Goal: Transaction & Acquisition: Purchase product/service

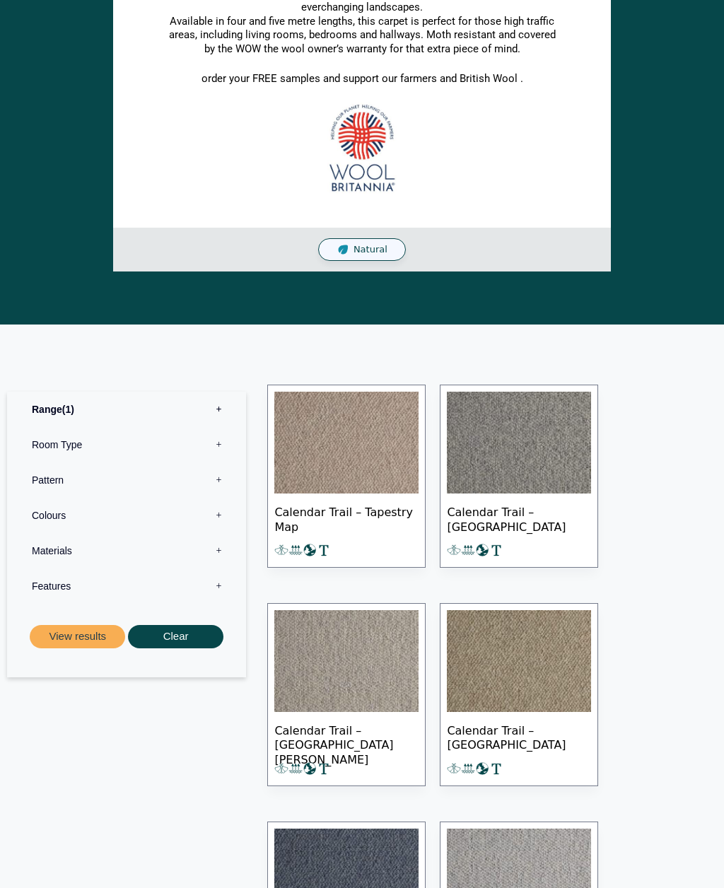
scroll to position [461, 0]
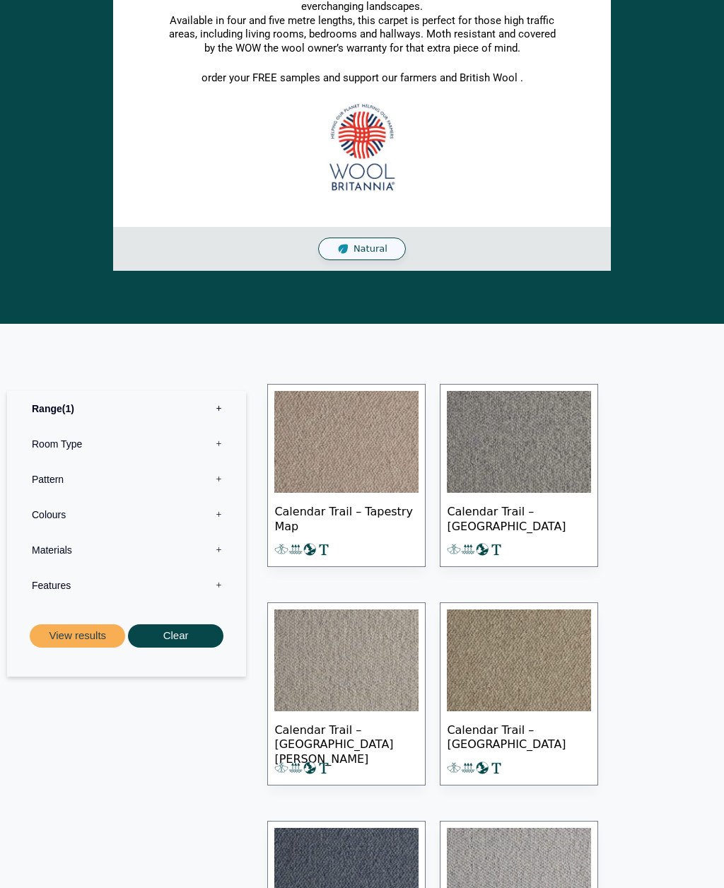
click at [547, 440] on img at bounding box center [519, 443] width 144 height 102
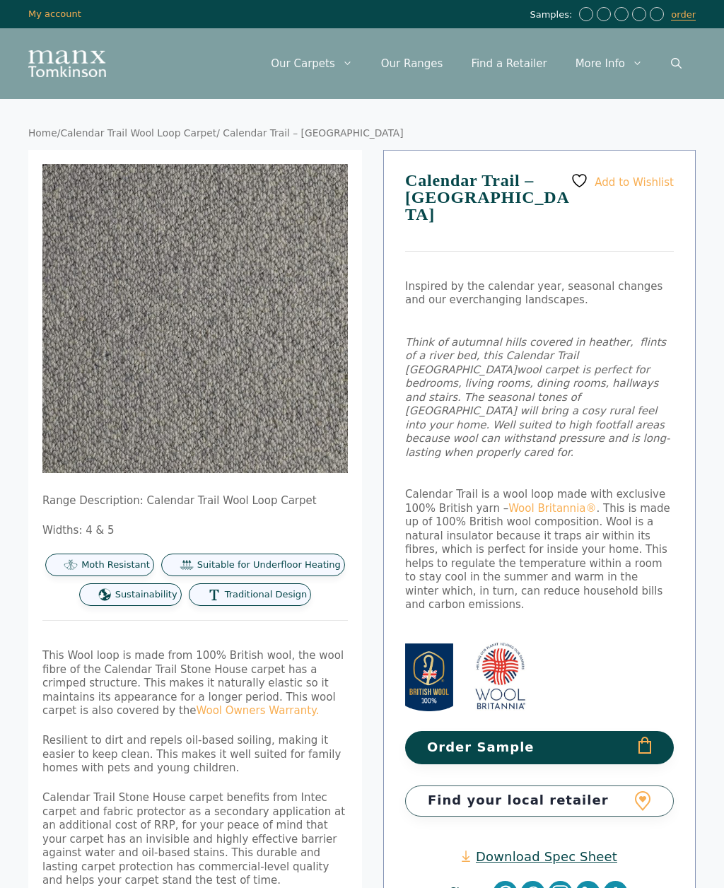
click at [146, 116] on div "Home / Calendar Trail Wool Loop Carpet / Calendar Trail – Stone House 🔍 Range D…" at bounding box center [362, 663] width 724 height 1128
click at [146, 122] on div "Home / Calendar Trail Wool Loop Carpet / Calendar Trail – Stone House 🔍 Range D…" at bounding box center [362, 663] width 724 height 1128
click at [158, 137] on link "Calendar Trail Wool Loop Carpet" at bounding box center [138, 132] width 156 height 11
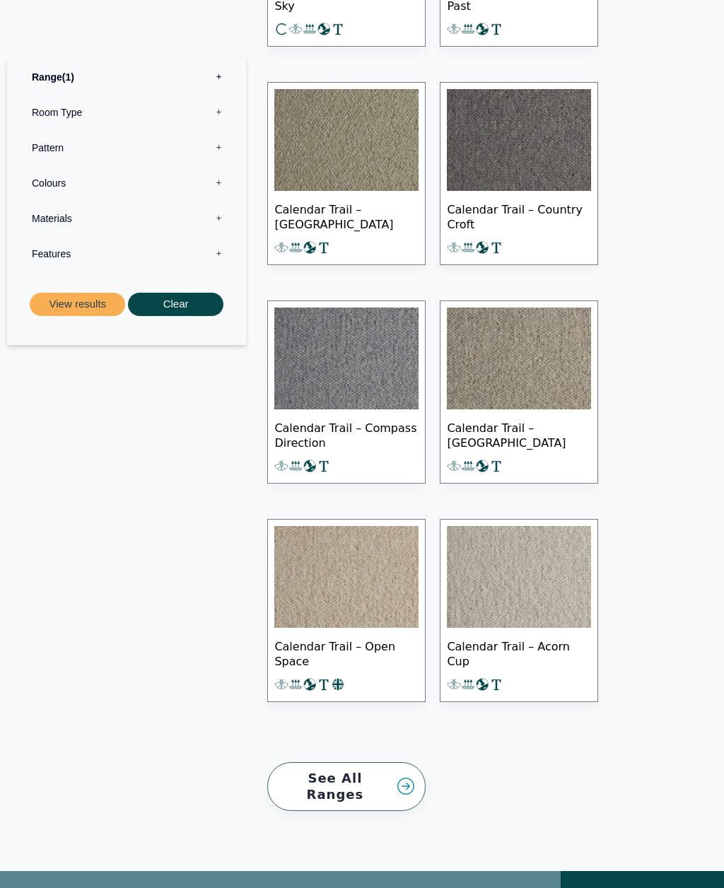
scroll to position [1420, 0]
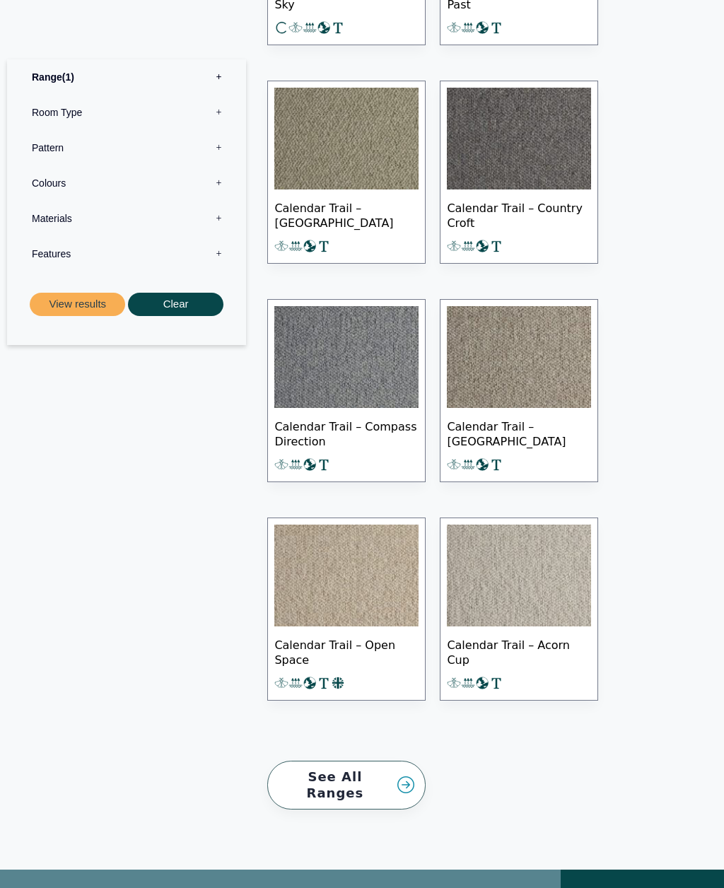
click at [545, 581] on img at bounding box center [519, 577] width 144 height 102
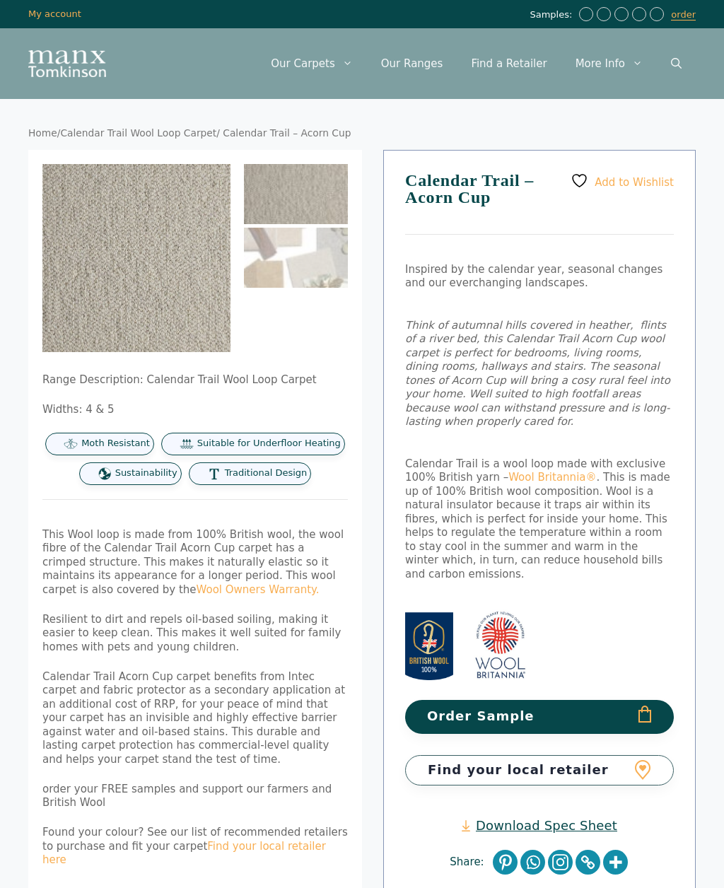
click at [195, 280] on img at bounding box center [242, 364] width 401 height 401
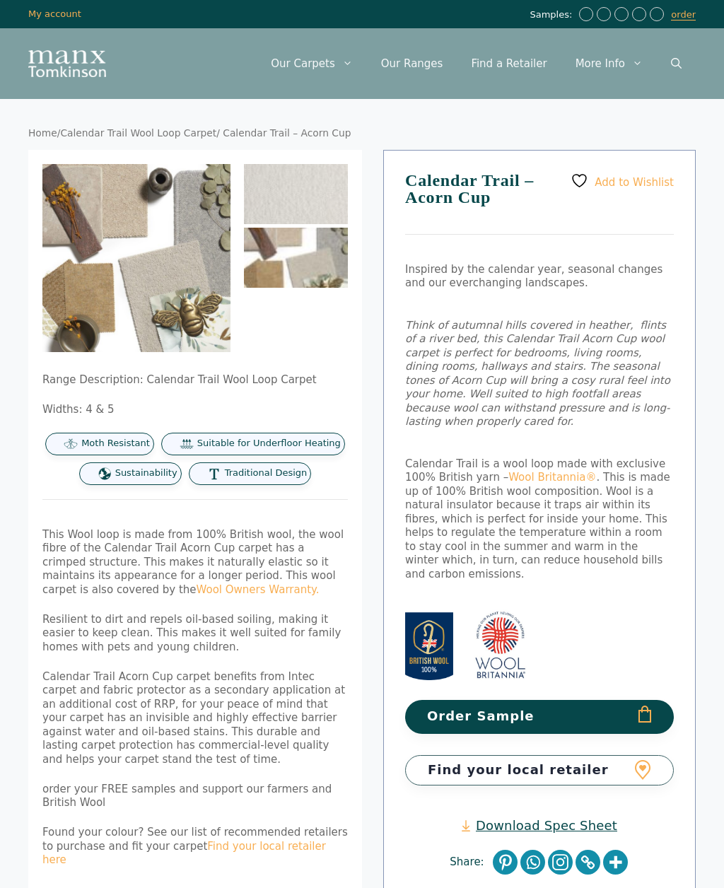
click at [613, 700] on button "Order Sample" at bounding box center [539, 716] width 269 height 33
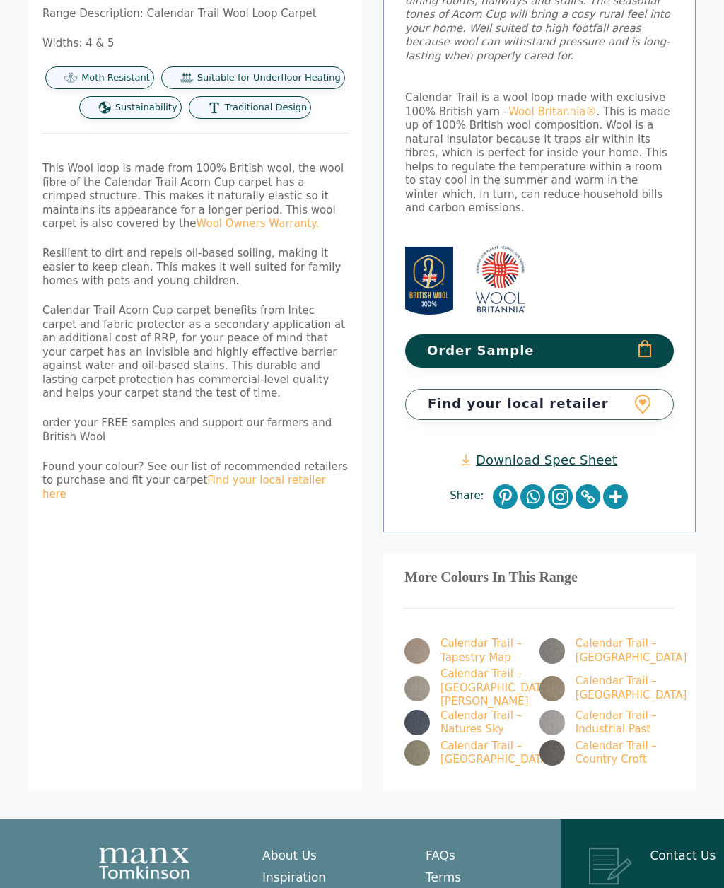
scroll to position [430, 0]
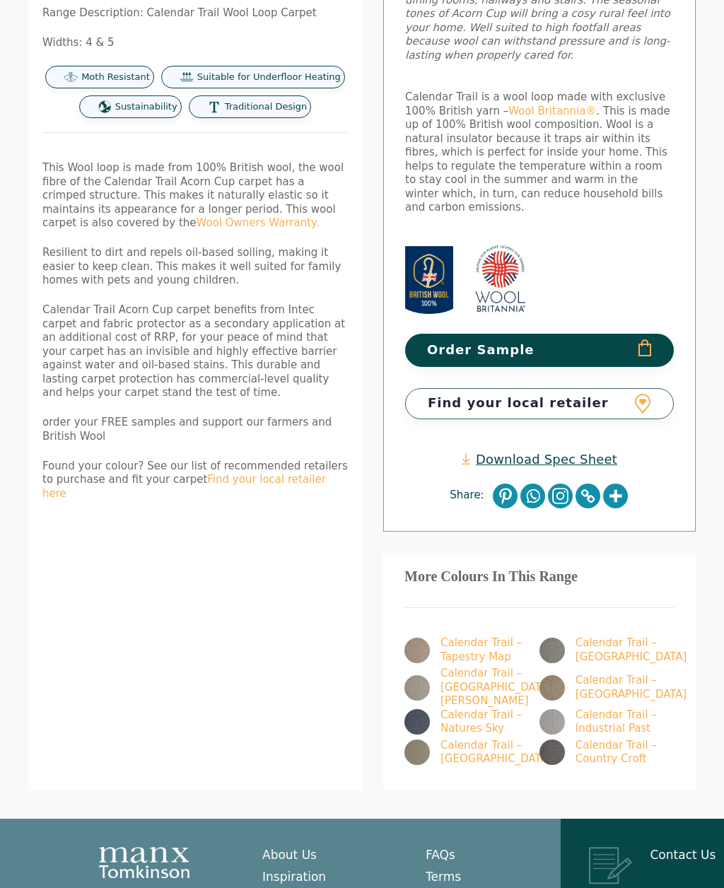
click at [618, 709] on link "Calendar Trail – Industrial Past" at bounding box center [599, 723] width 119 height 28
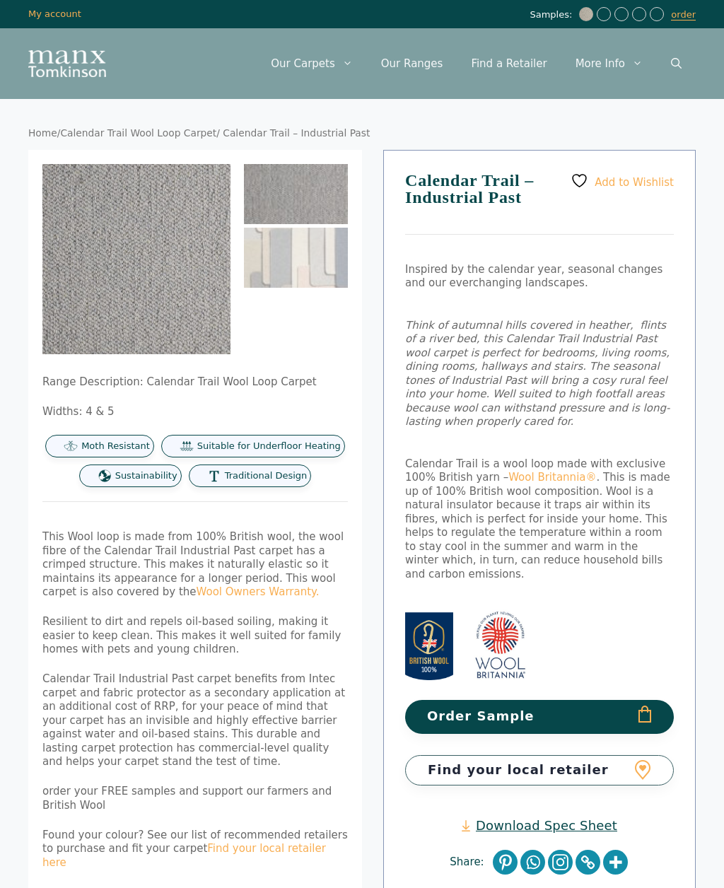
click at [618, 700] on button "Order Sample" at bounding box center [539, 716] width 269 height 33
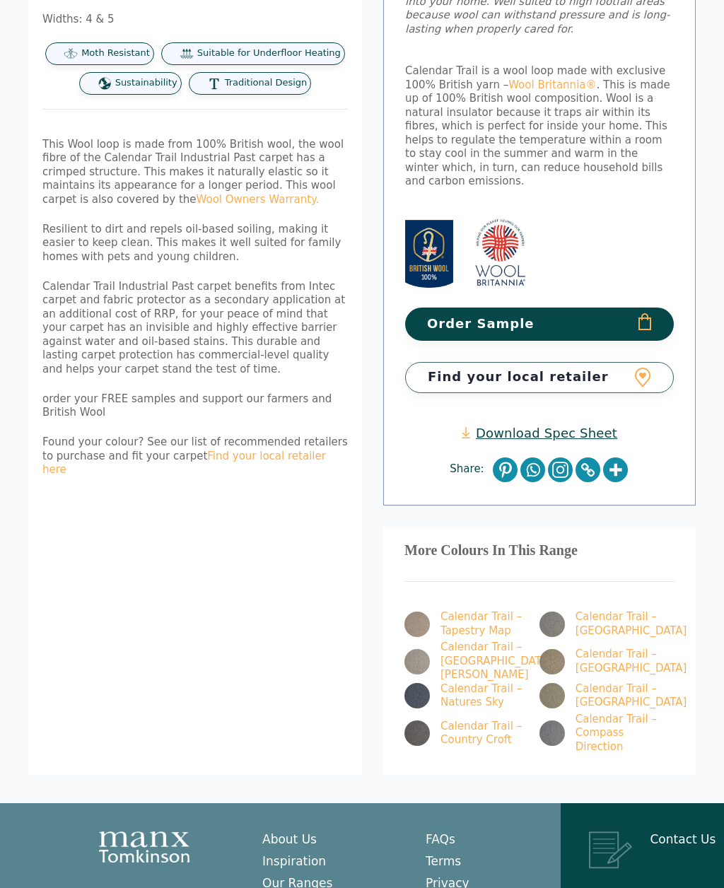
scroll to position [456, 0]
click at [626, 610] on link "Calendar Trail – [GEOGRAPHIC_DATA]" at bounding box center [599, 624] width 119 height 28
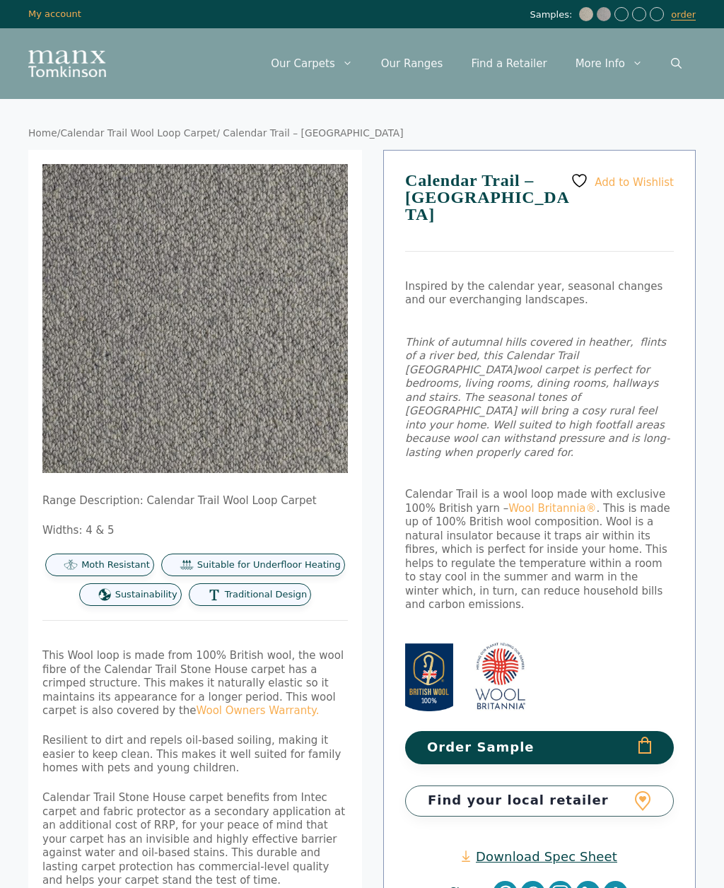
scroll to position [-9, 0]
click at [644, 731] on button "Order Sample" at bounding box center [539, 747] width 269 height 33
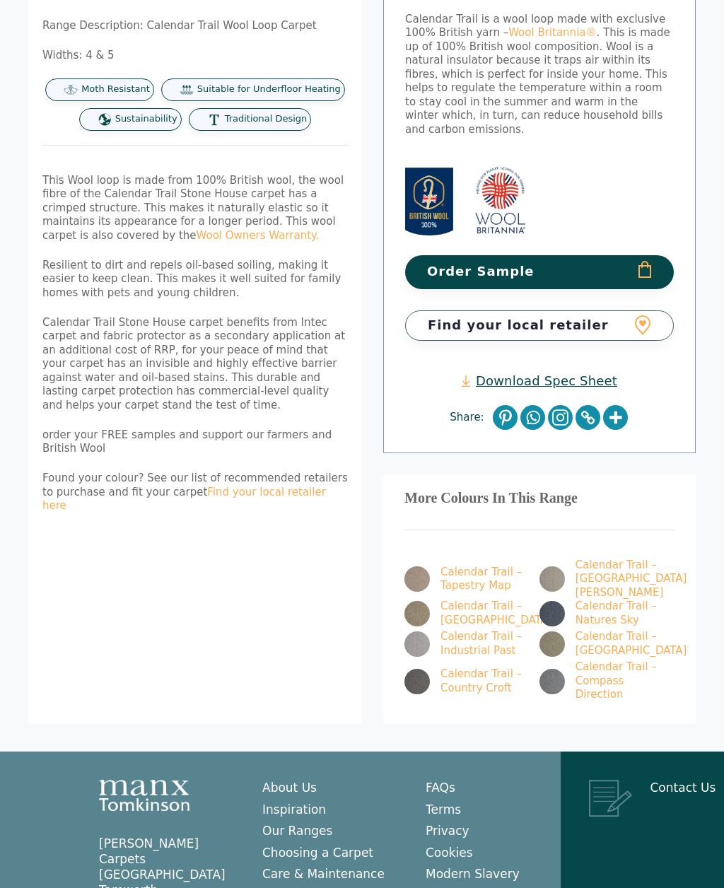
scroll to position [544, 0]
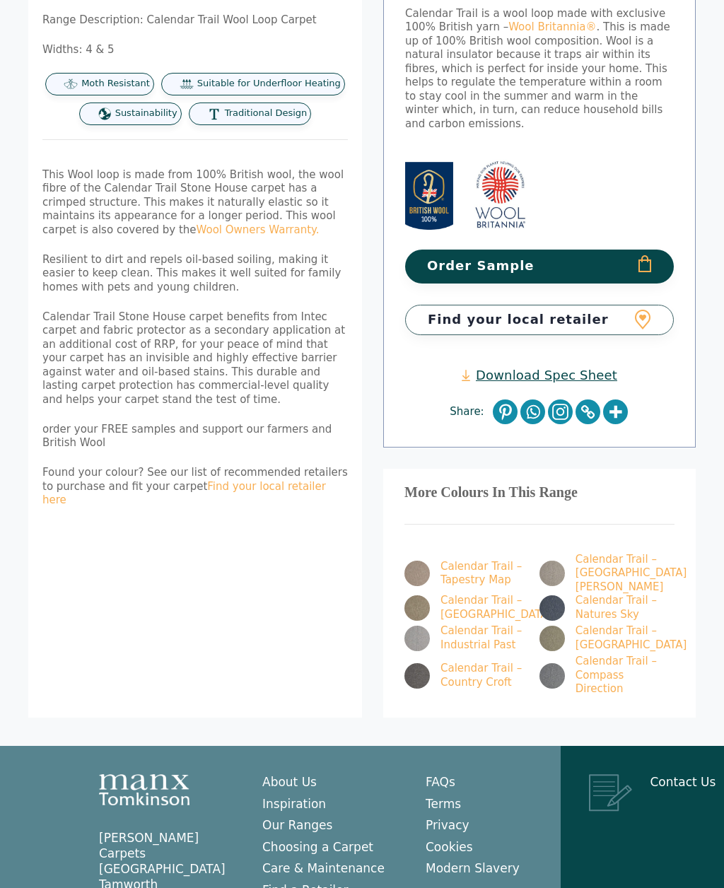
click at [594, 554] on link "Calendar Trail – [GEOGRAPHIC_DATA][PERSON_NAME]" at bounding box center [599, 575] width 119 height 42
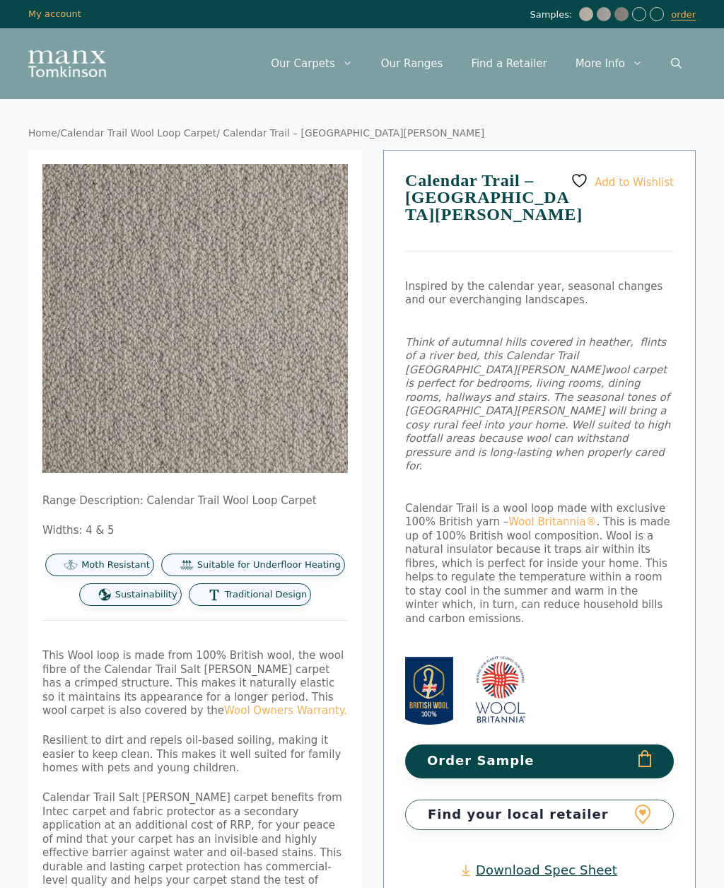
click at [636, 745] on button "Order Sample" at bounding box center [539, 761] width 269 height 33
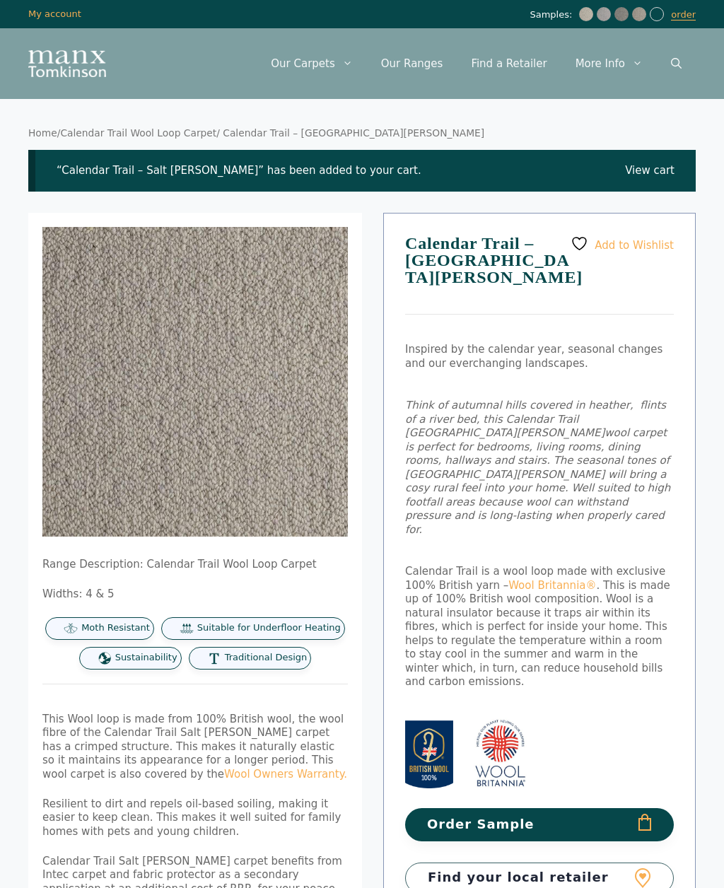
click at [621, 17] on img at bounding box center [622, 14] width 14 height 14
click at [685, 20] on link "order" at bounding box center [683, 14] width 25 height 11
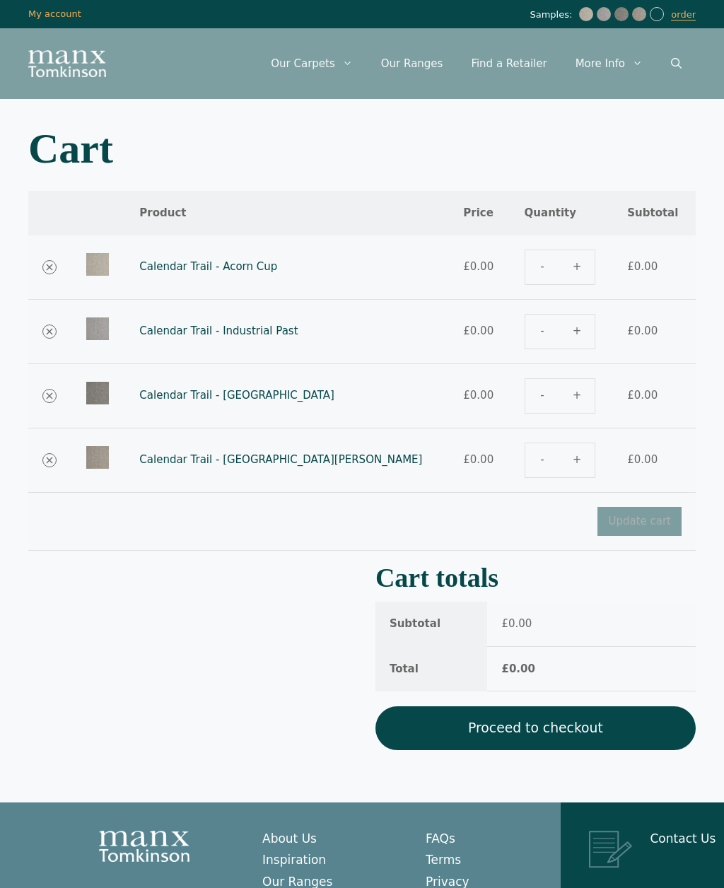
click at [591, 726] on link "Proceed to checkout" at bounding box center [536, 729] width 320 height 44
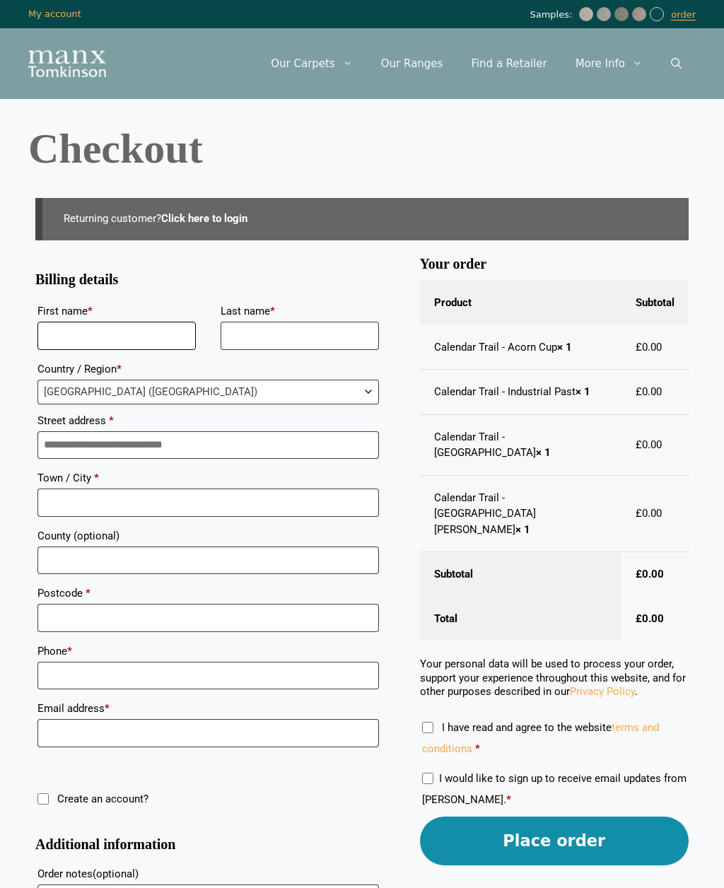
click at [144, 332] on input "First name *" at bounding box center [116, 336] width 158 height 28
type input "******"
click at [295, 325] on input "Last name *" at bounding box center [300, 336] width 158 height 28
type input "*****"
click at [171, 446] on input "Street address *" at bounding box center [208, 445] width 342 height 28
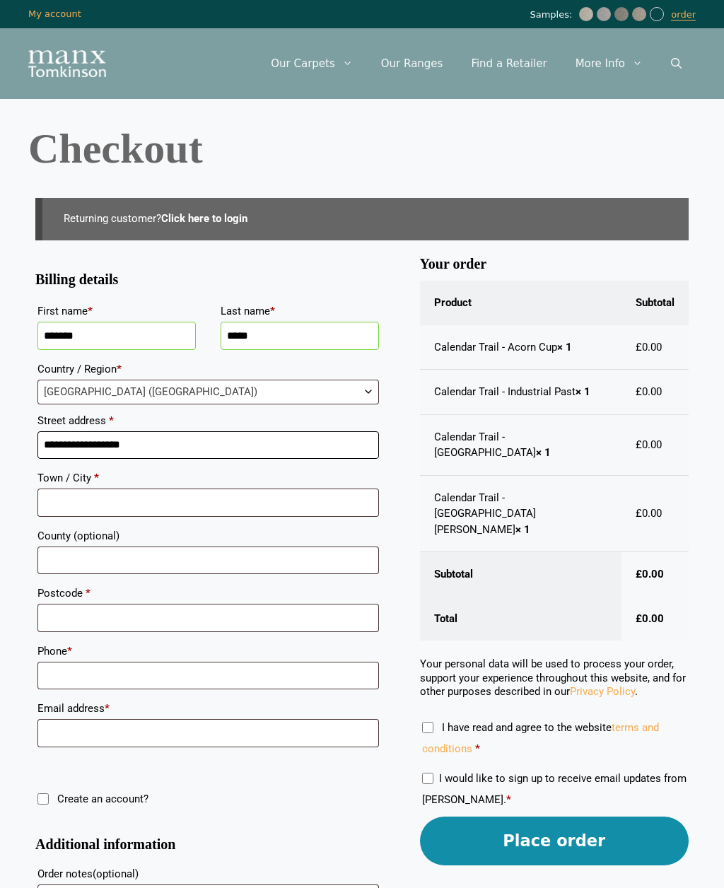
type input "**********"
click at [219, 510] on input "Town / City *" at bounding box center [208, 503] width 342 height 28
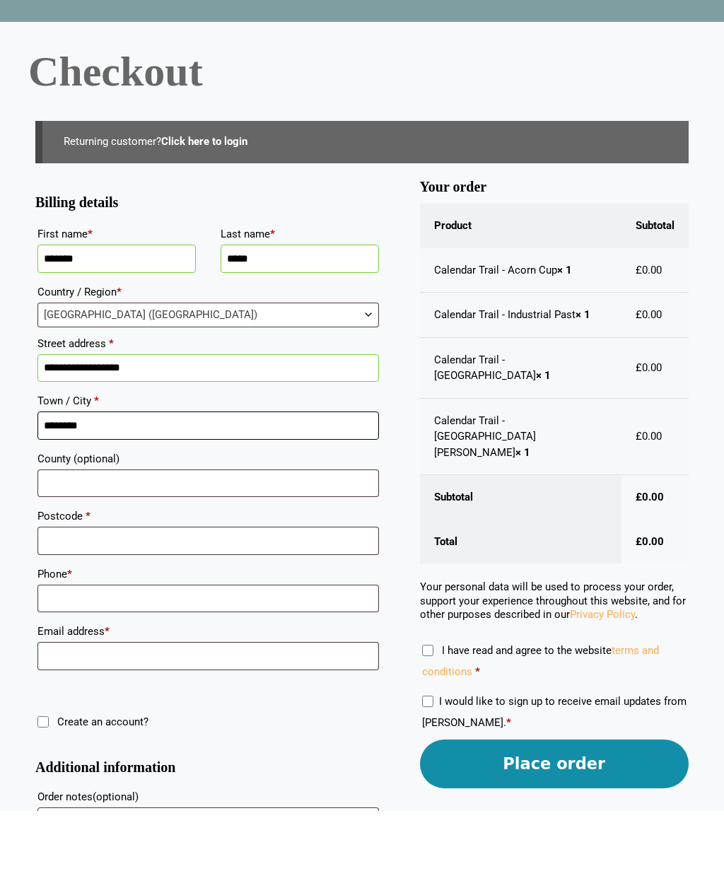
type input "********"
click at [303, 604] on input "Postcode *" at bounding box center [208, 618] width 342 height 28
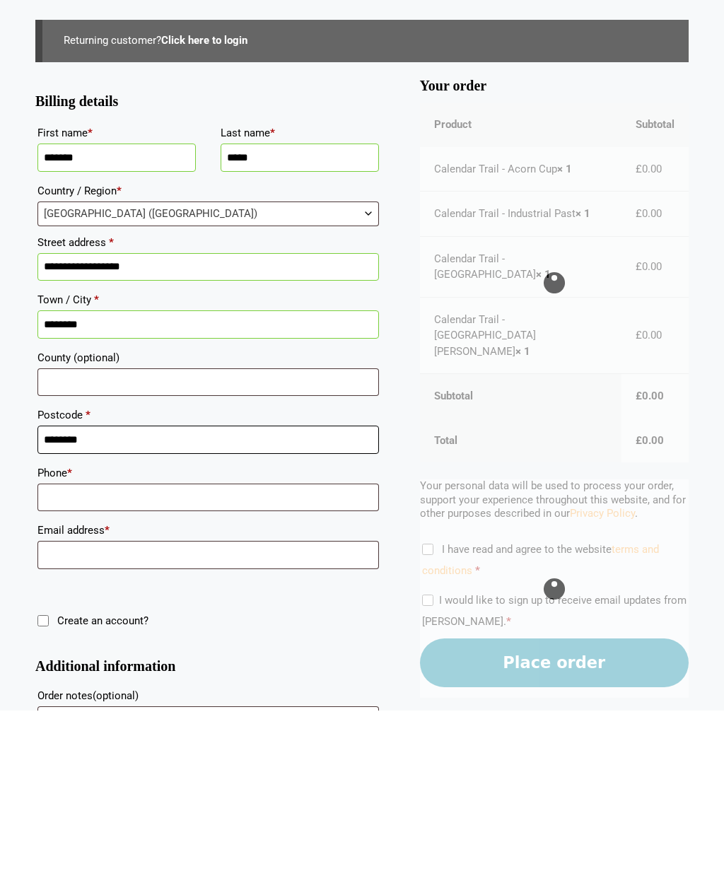
type input "********"
click at [257, 662] on input "Phone *" at bounding box center [208, 676] width 342 height 28
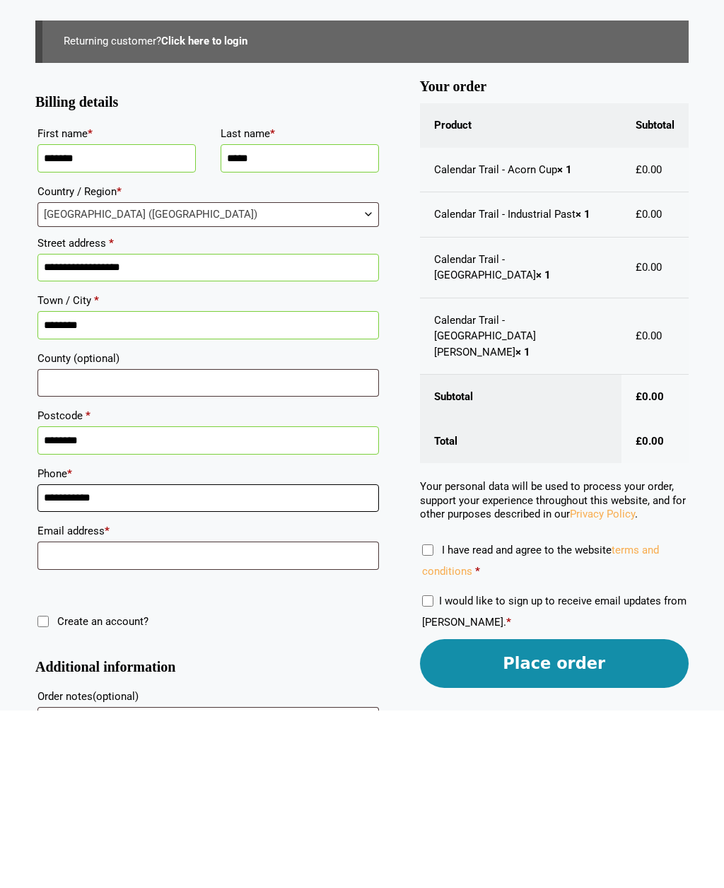
type input "**********"
click at [278, 719] on input "Email address *" at bounding box center [208, 733] width 342 height 28
type input "**********"
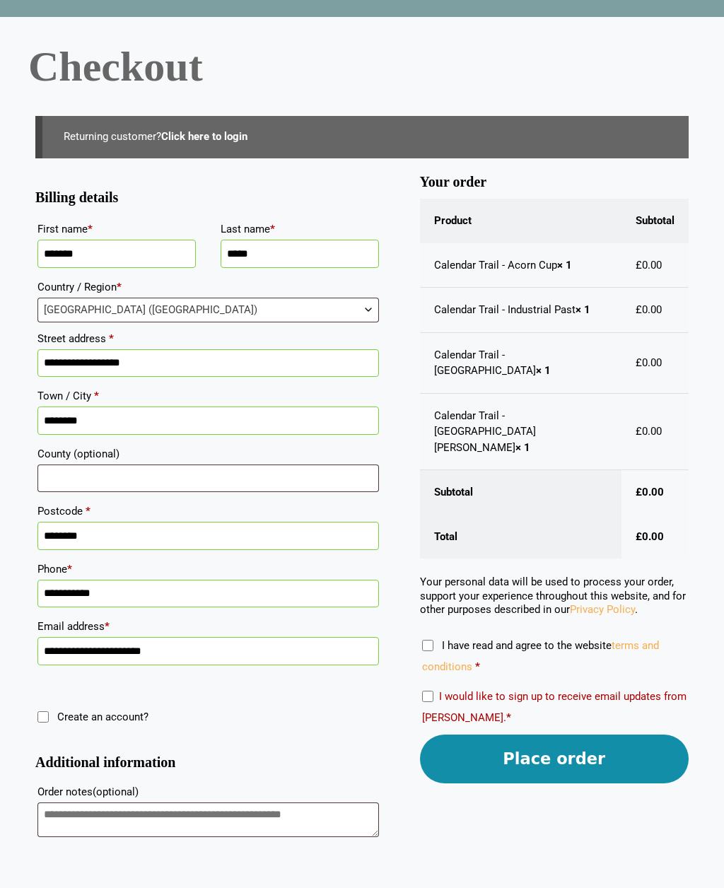
click at [557, 736] on button "Place order" at bounding box center [554, 760] width 269 height 49
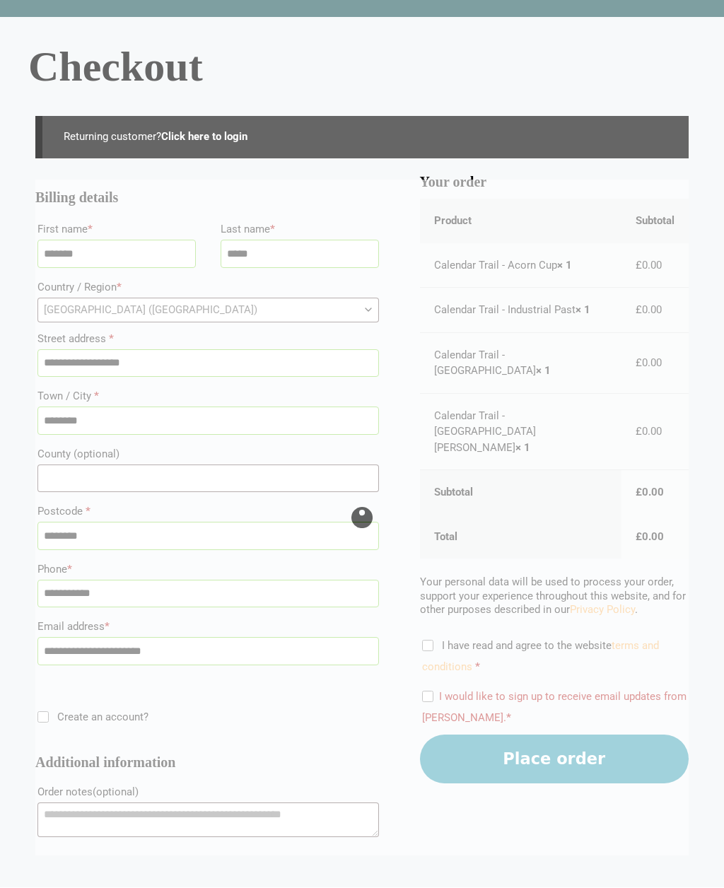
scroll to position [128, 0]
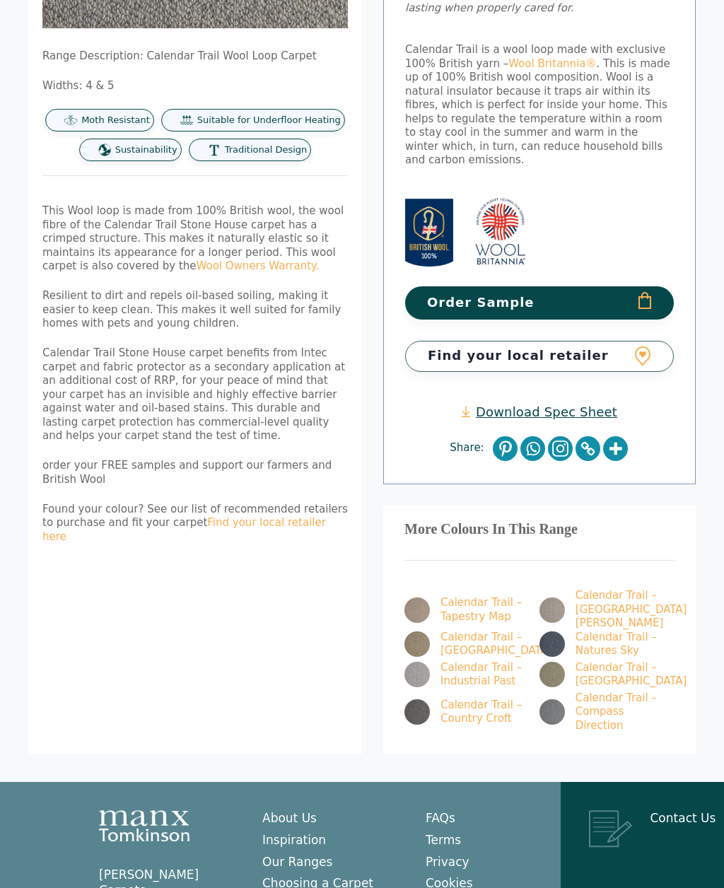
scroll to position [481, 0]
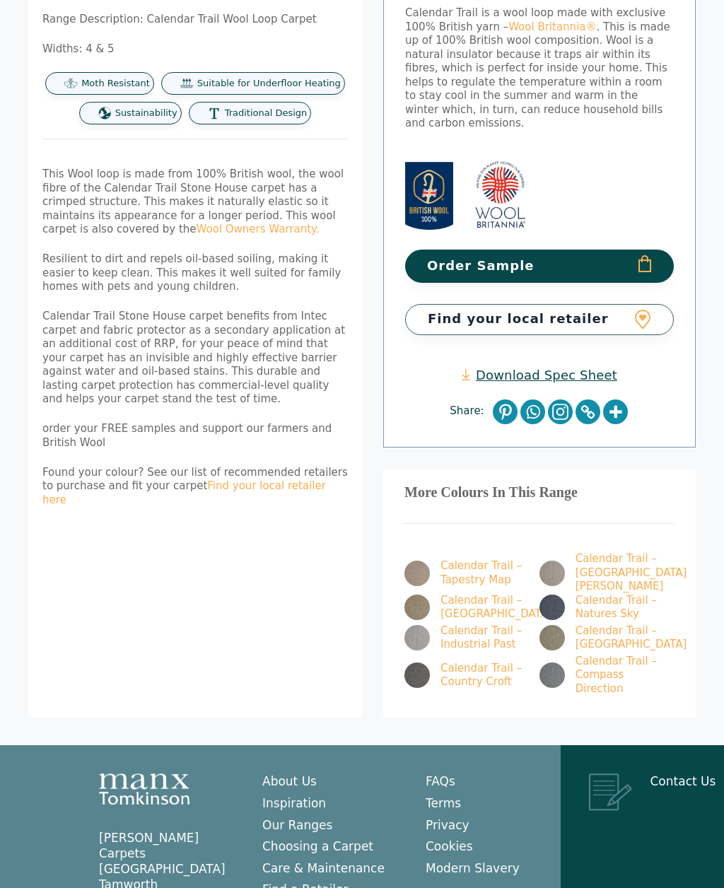
click at [615, 305] on link "Find your local retailer" at bounding box center [539, 320] width 269 height 30
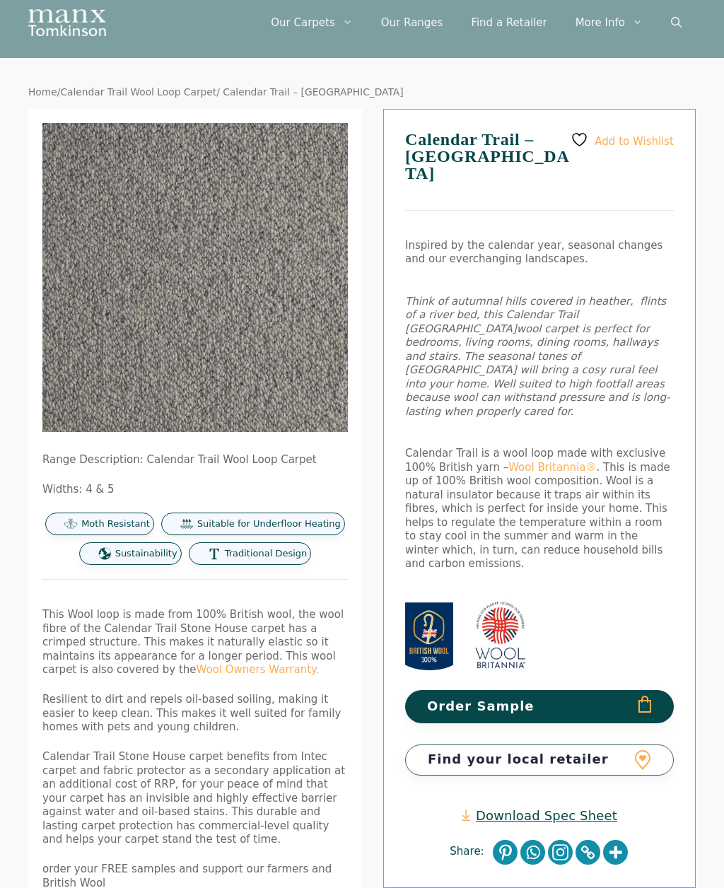
scroll to position [40, 0]
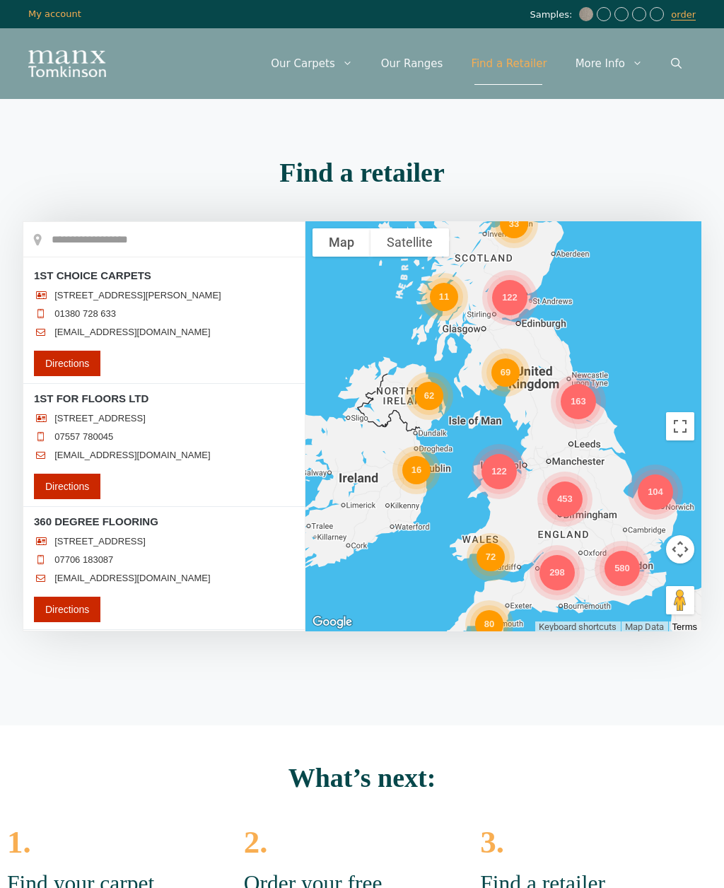
click at [615, 451] on div "298 69 580 163 453 62 122 33 16 72 104 80 122 11" at bounding box center [504, 426] width 396 height 410
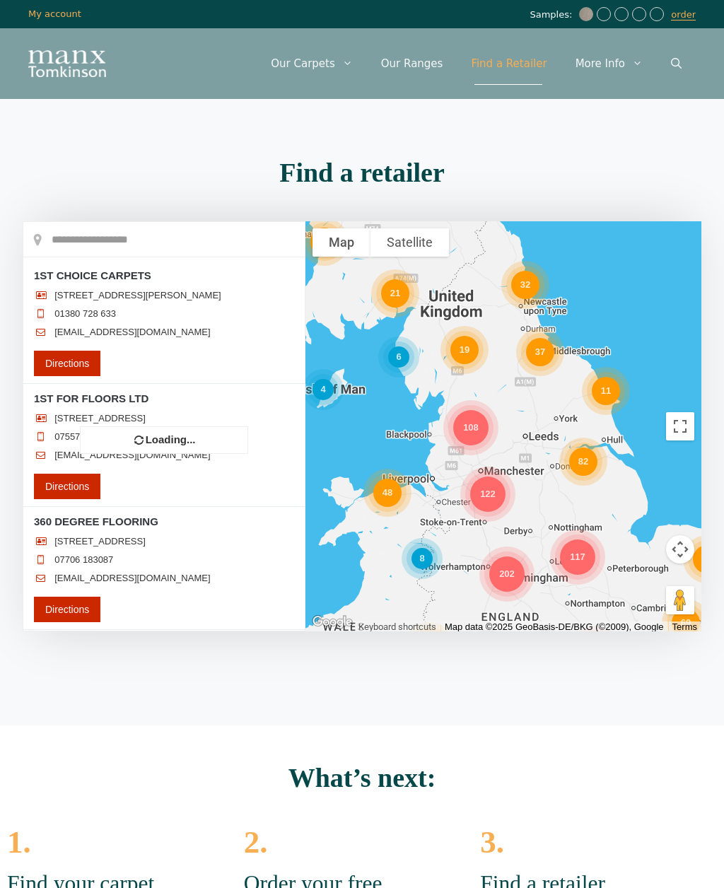
click at [608, 459] on div "88 21 202 364 34 69 37 22 26 108 81 48 122 25 82 117 45 70 17 19 11 4 32 6 8" at bounding box center [504, 426] width 396 height 410
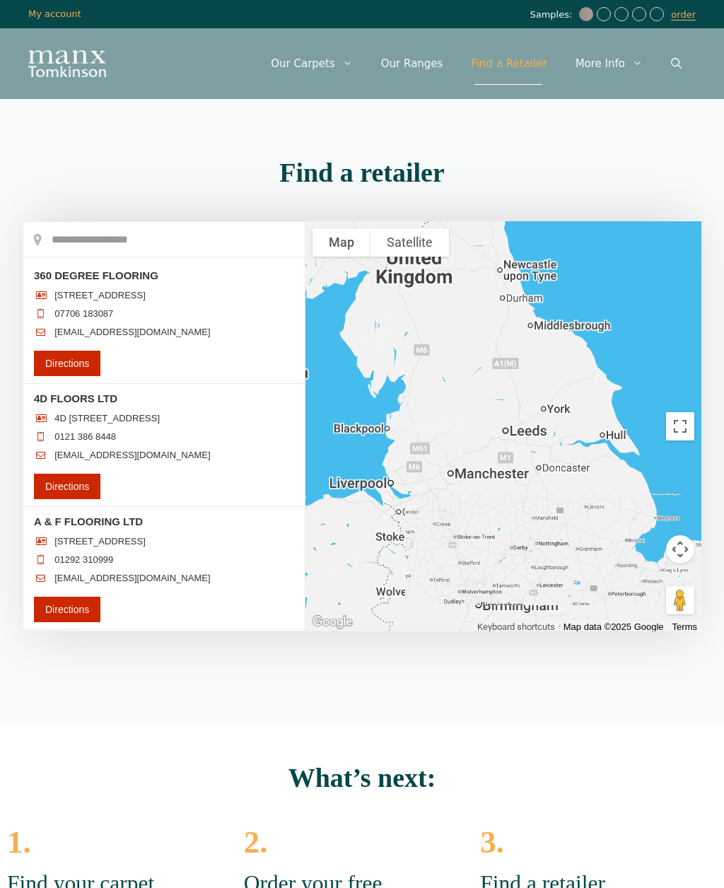
click at [617, 448] on div at bounding box center [504, 426] width 396 height 410
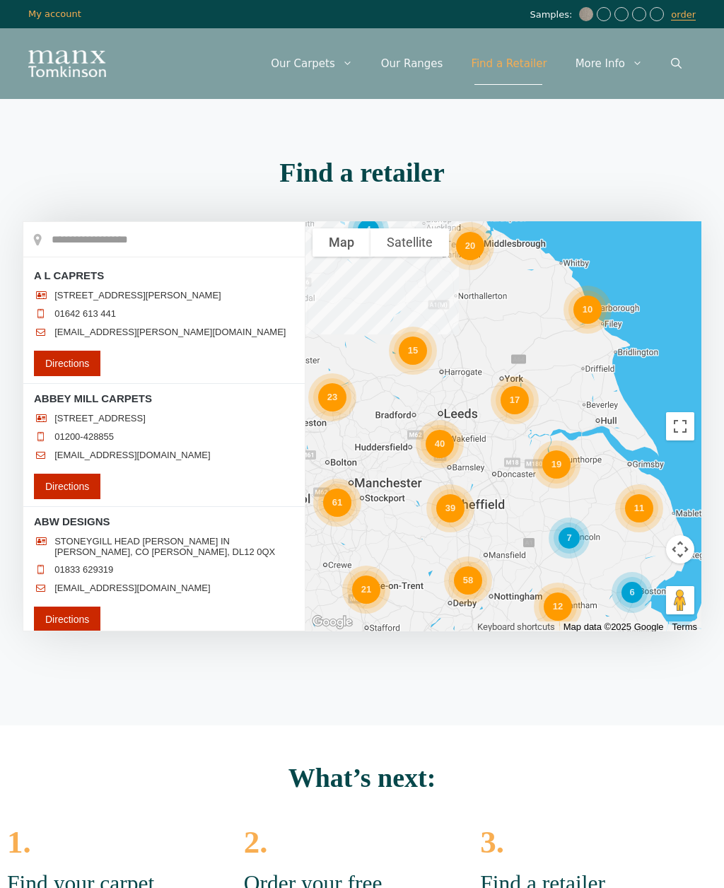
click at [620, 452] on div "20 23 4 58 40 21 61 19 11 39 10 12 7 17 15 6" at bounding box center [504, 426] width 396 height 410
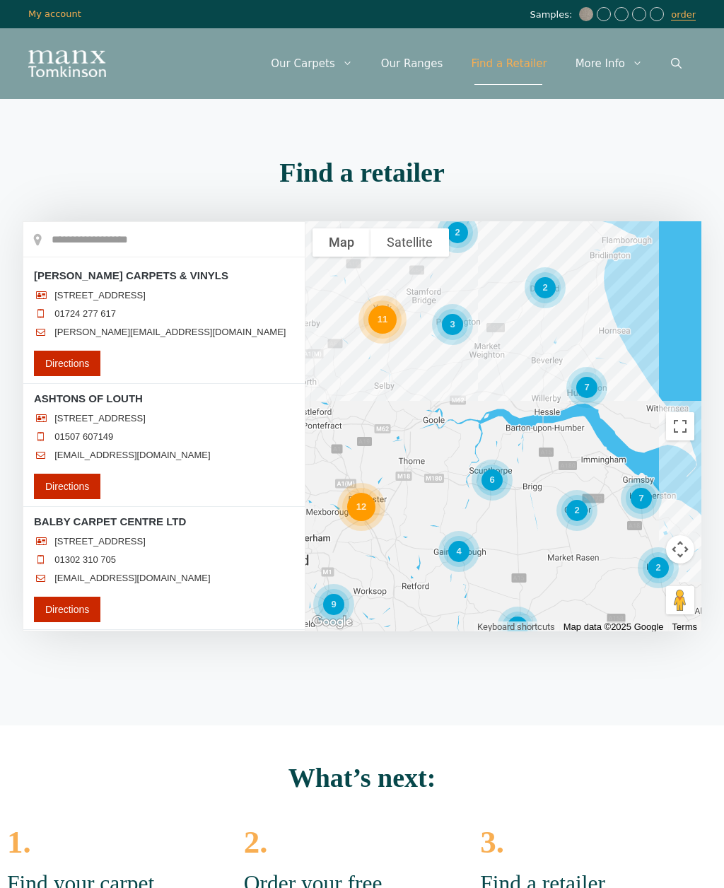
click at [596, 434] on div "6 2 12 11 7 4 9 2 7 4 2 3 2" at bounding box center [504, 426] width 396 height 410
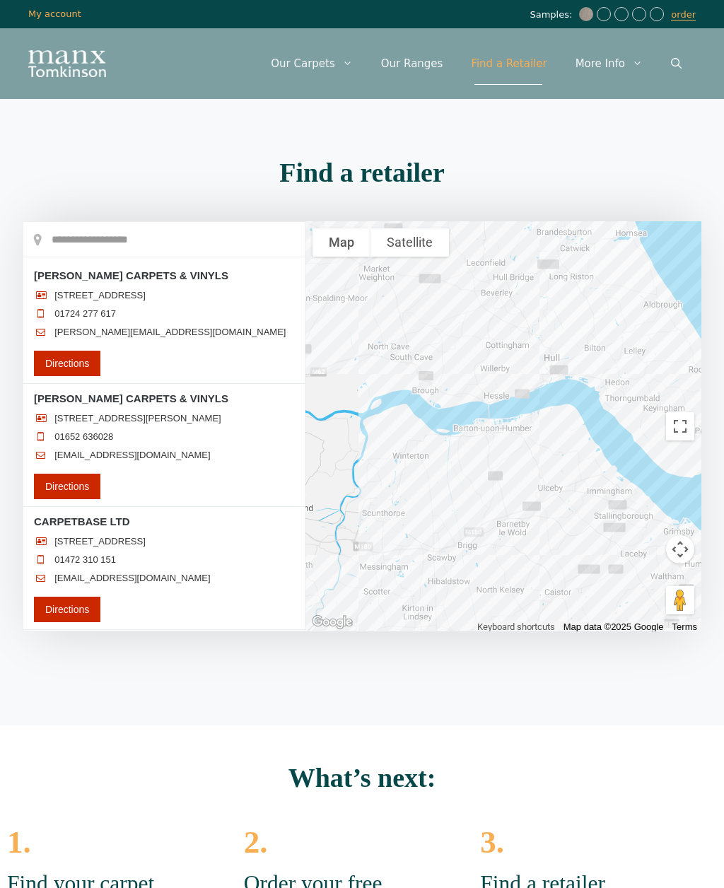
click at [597, 386] on div at bounding box center [504, 426] width 396 height 410
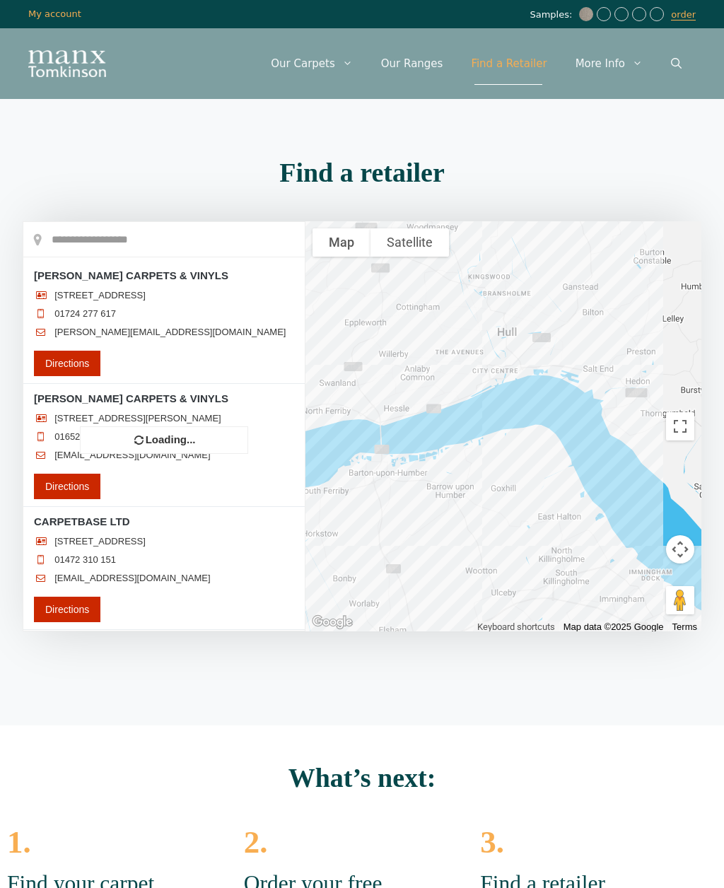
click at [567, 403] on div at bounding box center [504, 426] width 396 height 410
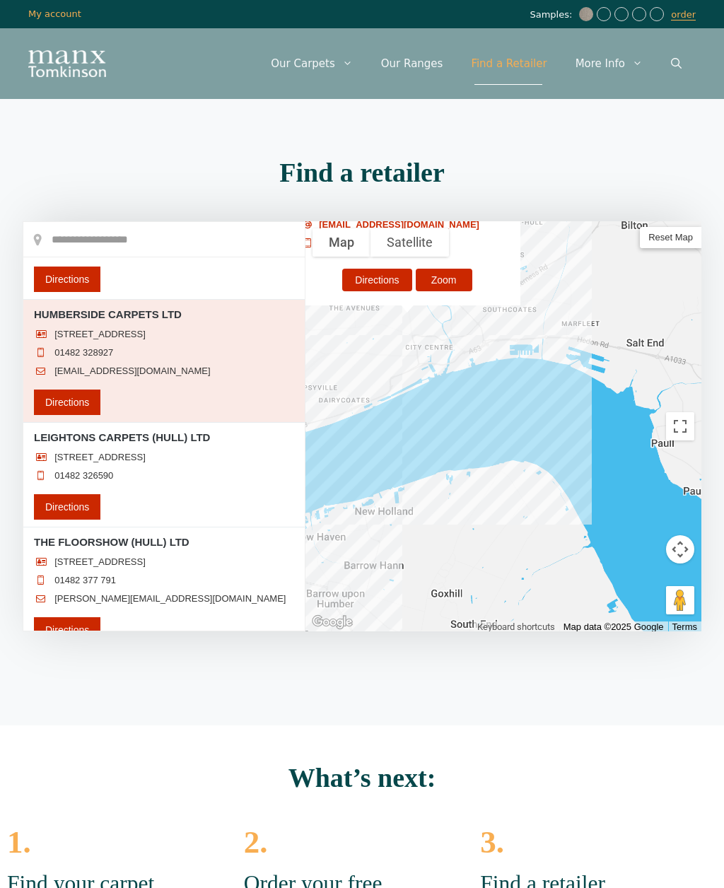
scroll to position [115, 0]
